Goal: Information Seeking & Learning: Learn about a topic

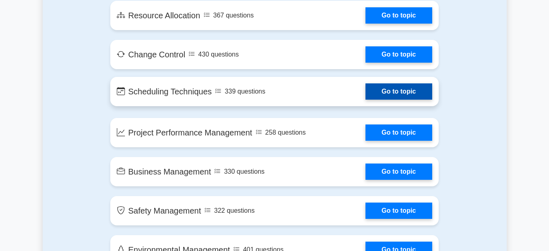
scroll to position [1328, 0]
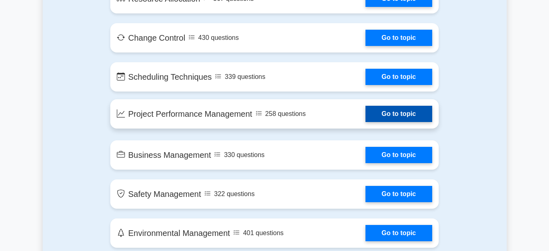
click at [395, 114] on link "Go to topic" at bounding box center [398, 114] width 67 height 16
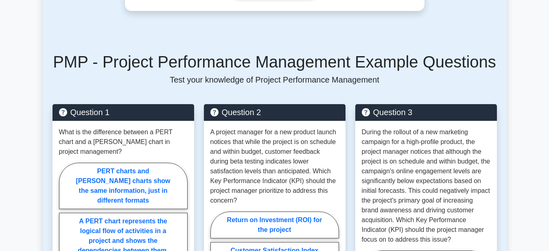
scroll to position [208, 0]
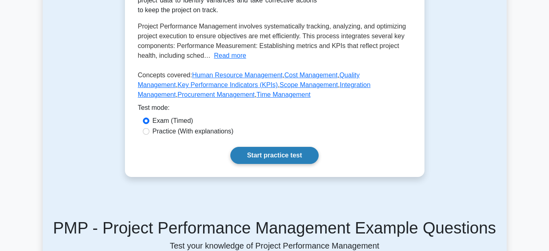
click at [281, 155] on link "Start practice test" at bounding box center [274, 155] width 88 height 17
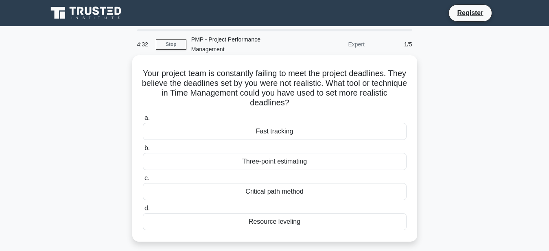
click at [275, 192] on div "Critical path method" at bounding box center [275, 191] width 264 height 17
click at [143, 181] on input "c. Critical path method" at bounding box center [143, 178] width 0 height 5
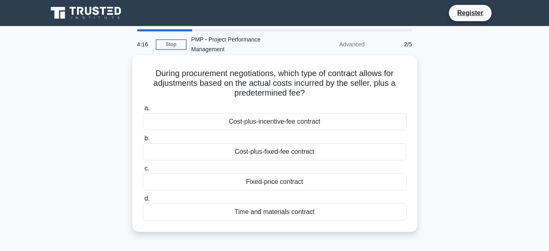
click at [272, 154] on div "Cost-plus-fixed-fee contract" at bounding box center [275, 151] width 264 height 17
click at [143, 141] on input "b. Cost-plus-fixed-fee contract" at bounding box center [143, 138] width 0 height 5
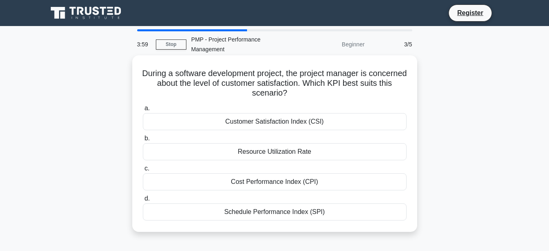
click at [276, 124] on div "Customer Satisfaction Index (CSI)" at bounding box center [275, 121] width 264 height 17
click at [143, 111] on input "a. Customer Satisfaction Index (CSI)" at bounding box center [143, 108] width 0 height 5
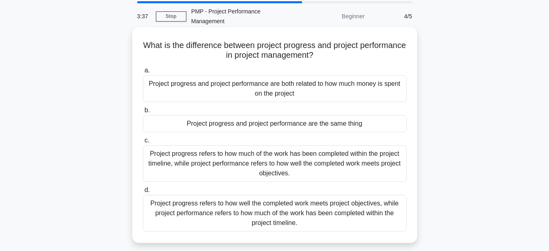
scroll to position [42, 0]
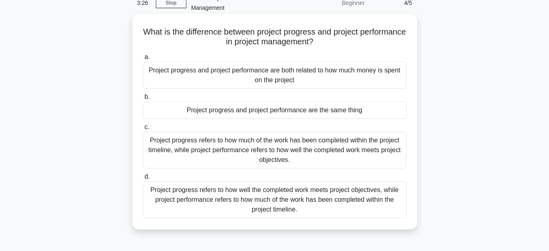
click at [296, 150] on div "Project progress refers to how much of the work has been completed within the p…" at bounding box center [275, 150] width 264 height 37
click at [143, 130] on input "c. Project progress refers to how much of the work has been completed within th…" at bounding box center [143, 127] width 0 height 5
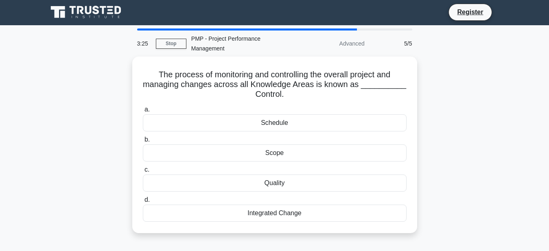
scroll to position [0, 0]
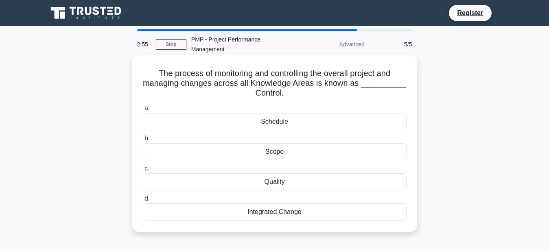
click at [290, 155] on div "Scope" at bounding box center [275, 151] width 264 height 17
click at [143, 141] on input "b. Scope" at bounding box center [143, 138] width 0 height 5
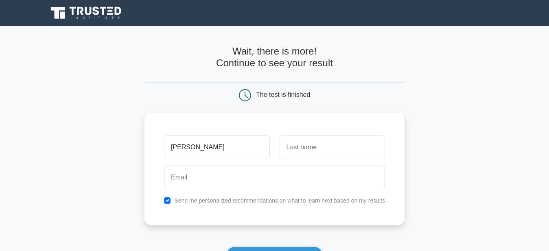
type input "godfrey"
click at [308, 146] on input "text" at bounding box center [332, 148] width 105 height 24
type input "kwebiiha"
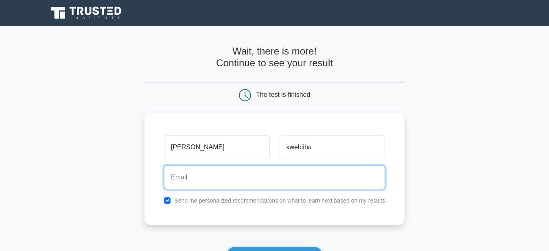
click at [210, 184] on input "email" at bounding box center [274, 178] width 221 height 24
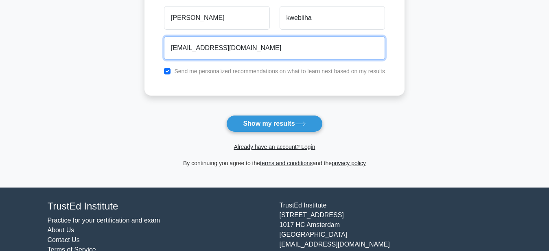
scroll to position [117, 0]
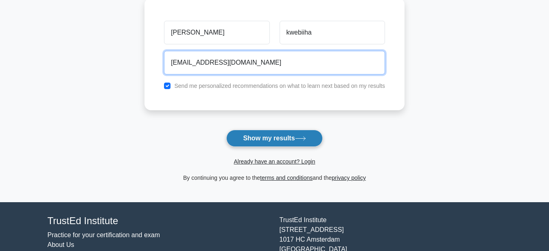
type input "godfreykwebiiha@gmail.com"
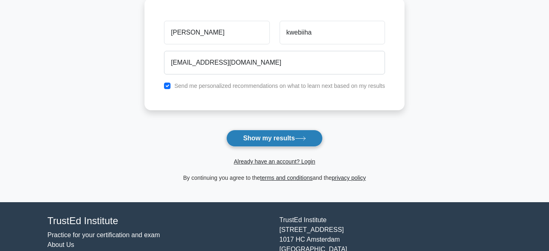
click at [272, 139] on button "Show my results" at bounding box center [274, 138] width 96 height 17
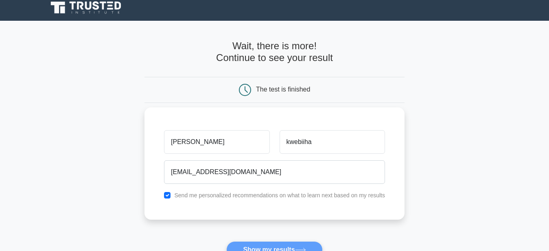
scroll to position [0, 0]
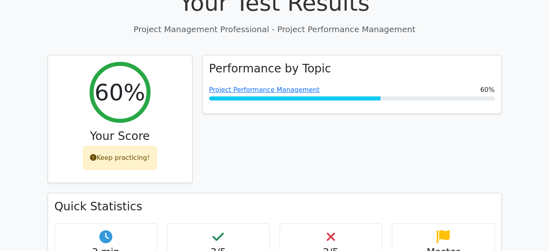
scroll to position [291, 0]
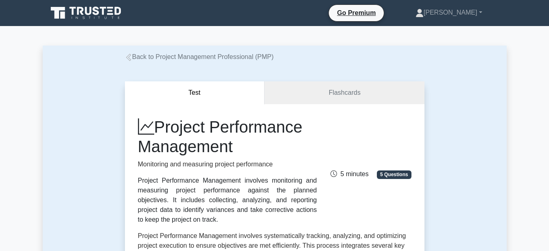
scroll to position [208, 0]
